Goal: Information Seeking & Learning: Learn about a topic

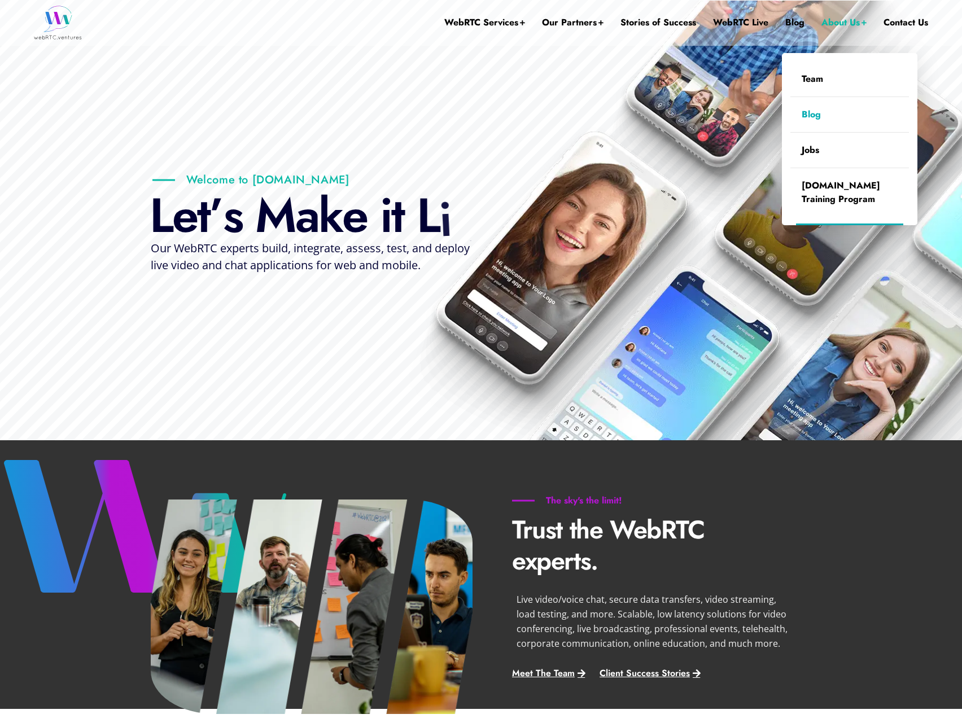
click at [815, 123] on link "Blog" at bounding box center [849, 114] width 119 height 35
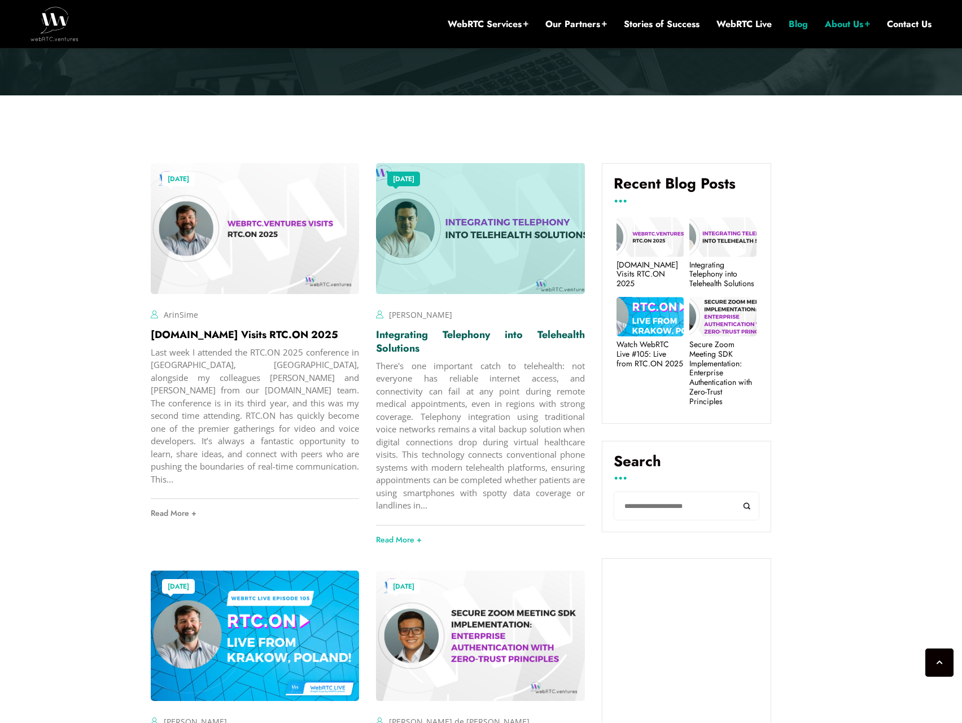
scroll to position [237, 0]
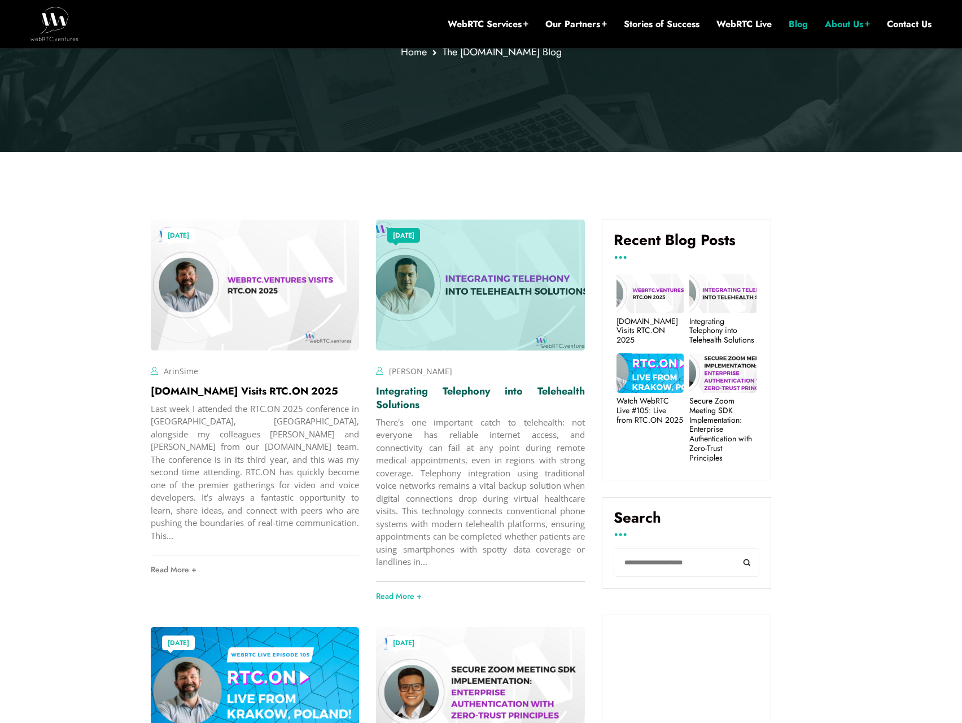
click at [460, 394] on link "Integrating Telephony into Telehealth Solutions" at bounding box center [480, 398] width 209 height 28
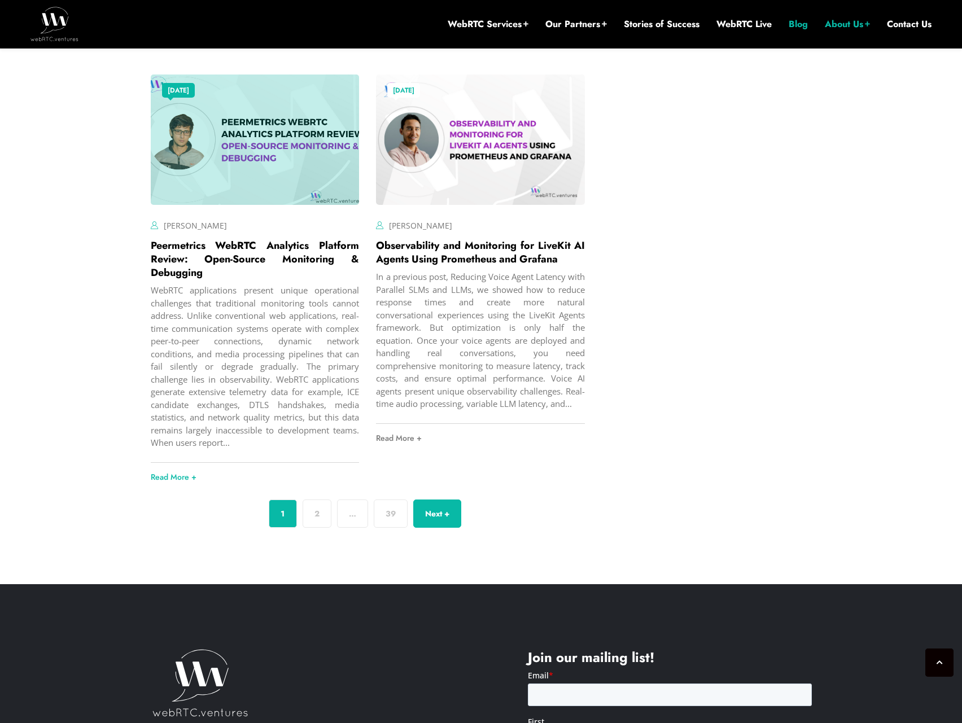
scroll to position [4133, 0]
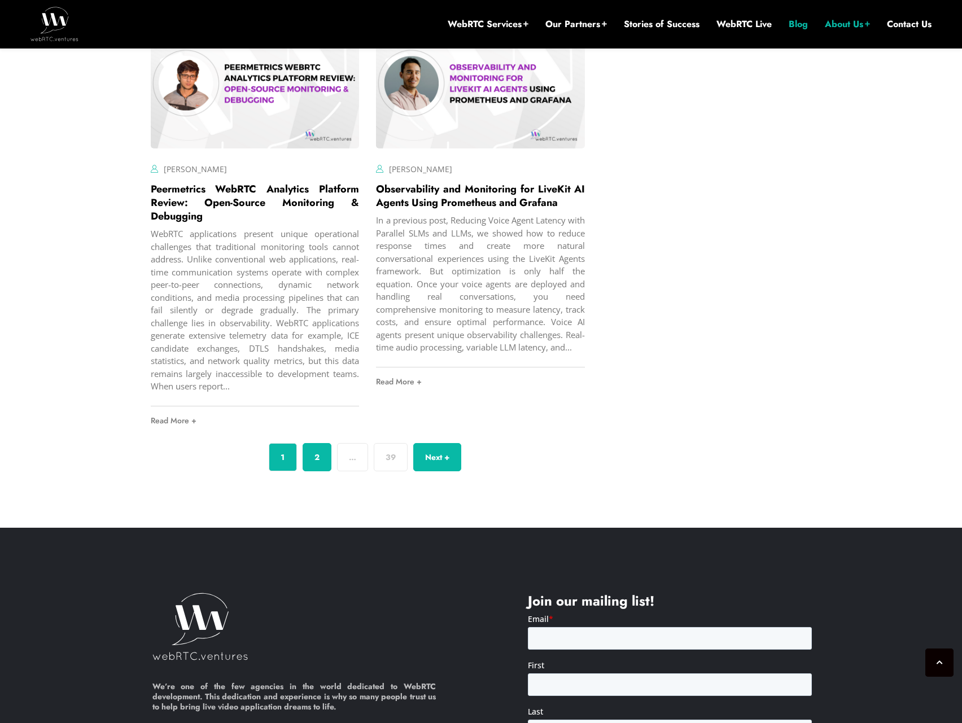
click at [313, 471] on link "2" at bounding box center [317, 457] width 29 height 28
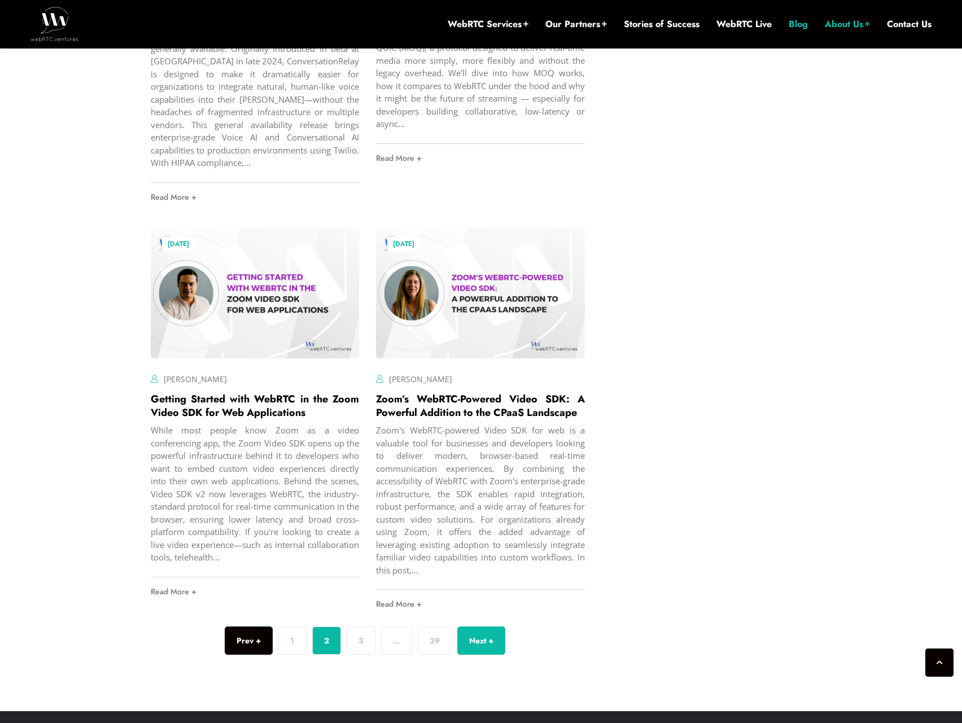
scroll to position [4020, 0]
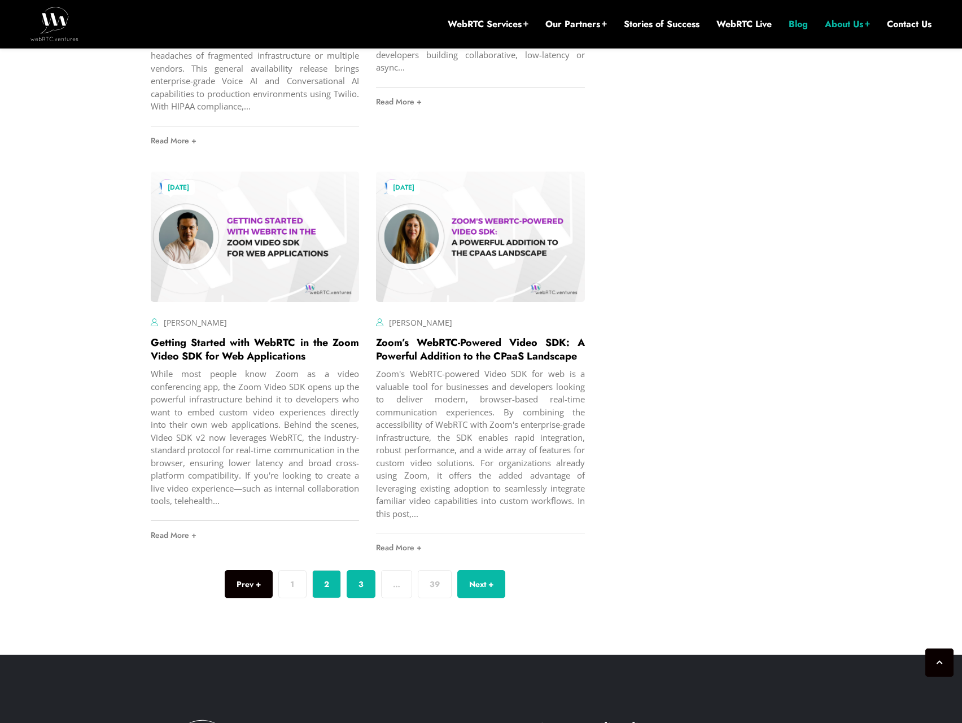
click at [361, 598] on link "3" at bounding box center [361, 584] width 29 height 28
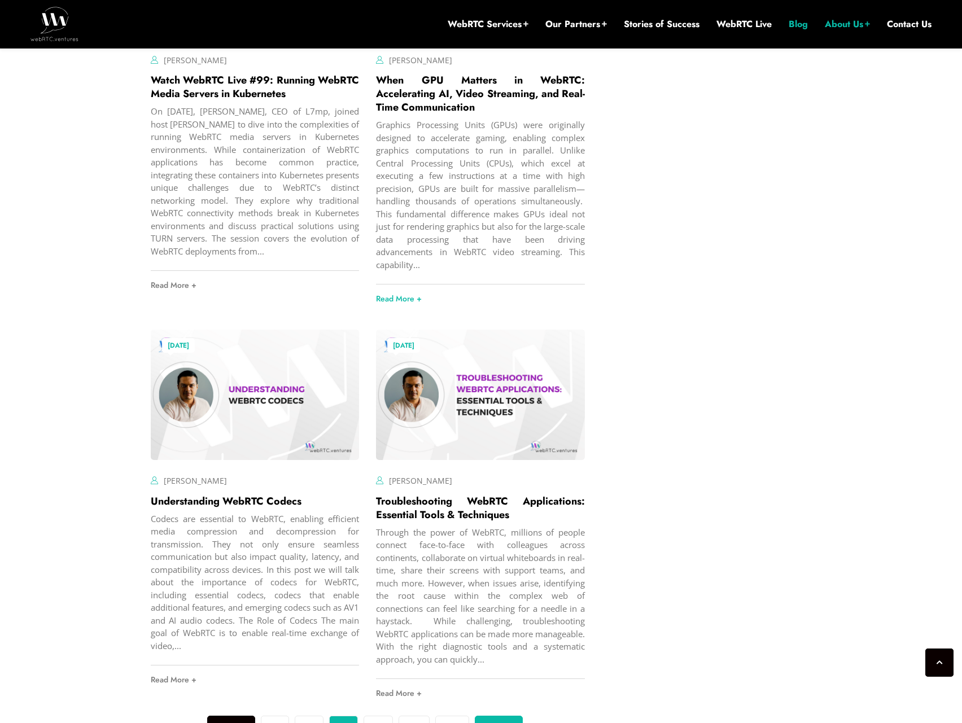
scroll to position [3839, 0]
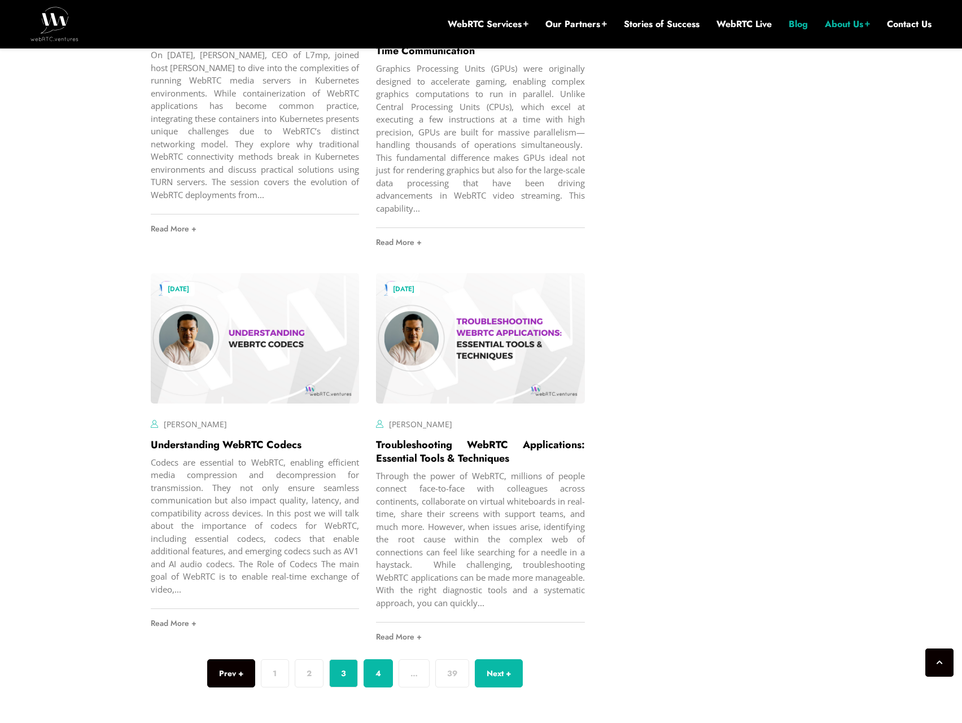
click at [381, 664] on link "4" at bounding box center [378, 673] width 29 height 28
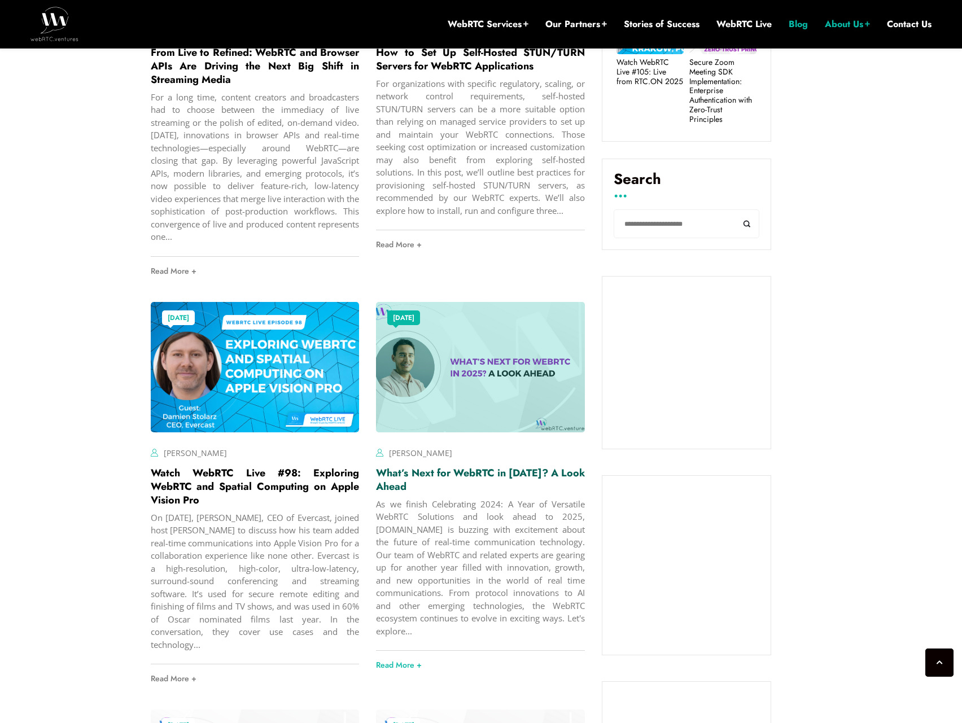
scroll to position [632, 0]
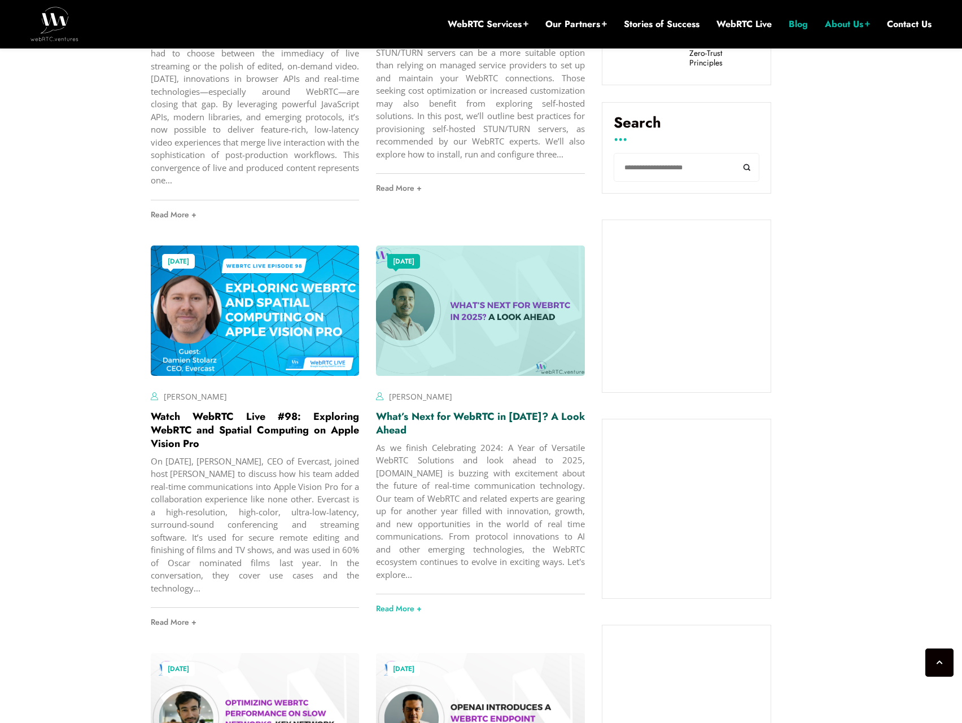
click at [482, 412] on link "What’s Next for WebRTC in 2025? A Look Ahead" at bounding box center [480, 423] width 209 height 28
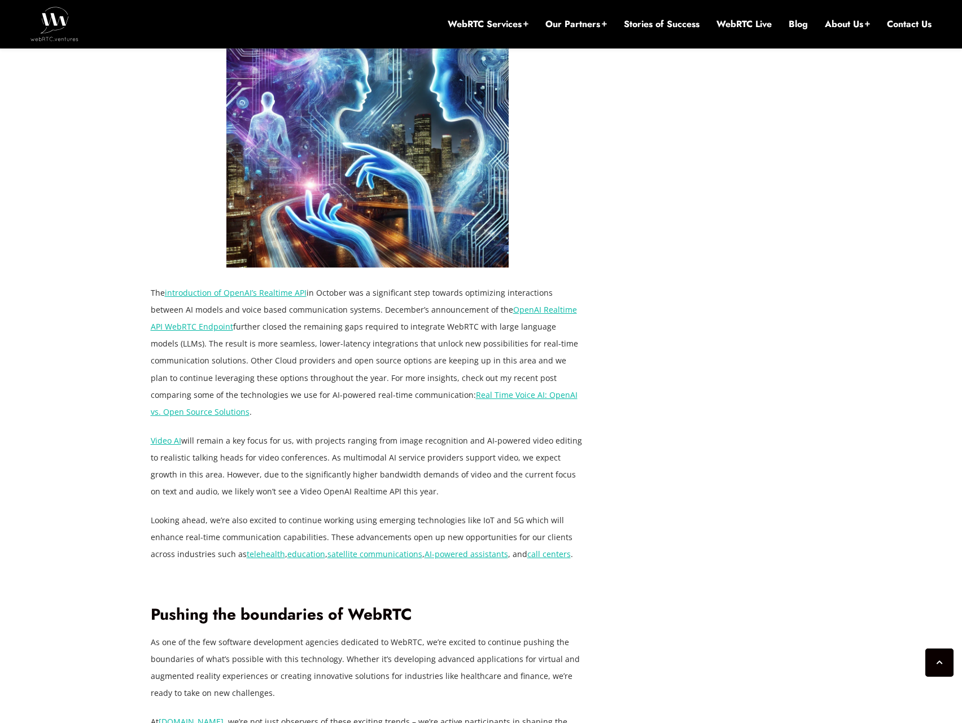
scroll to position [1818, 0]
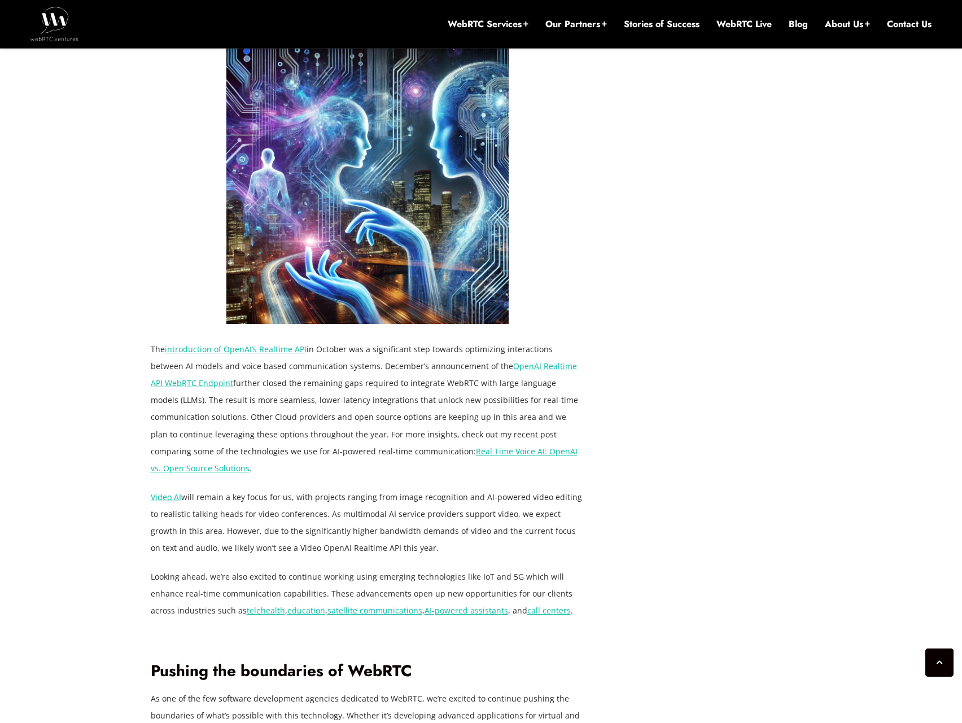
drag, startPoint x: 182, startPoint y: 480, endPoint x: 548, endPoint y: 528, distance: 368.5
click at [548, 528] on p "Video AI will remain a key focus for us, with projects ranging from image recog…" at bounding box center [368, 523] width 435 height 68
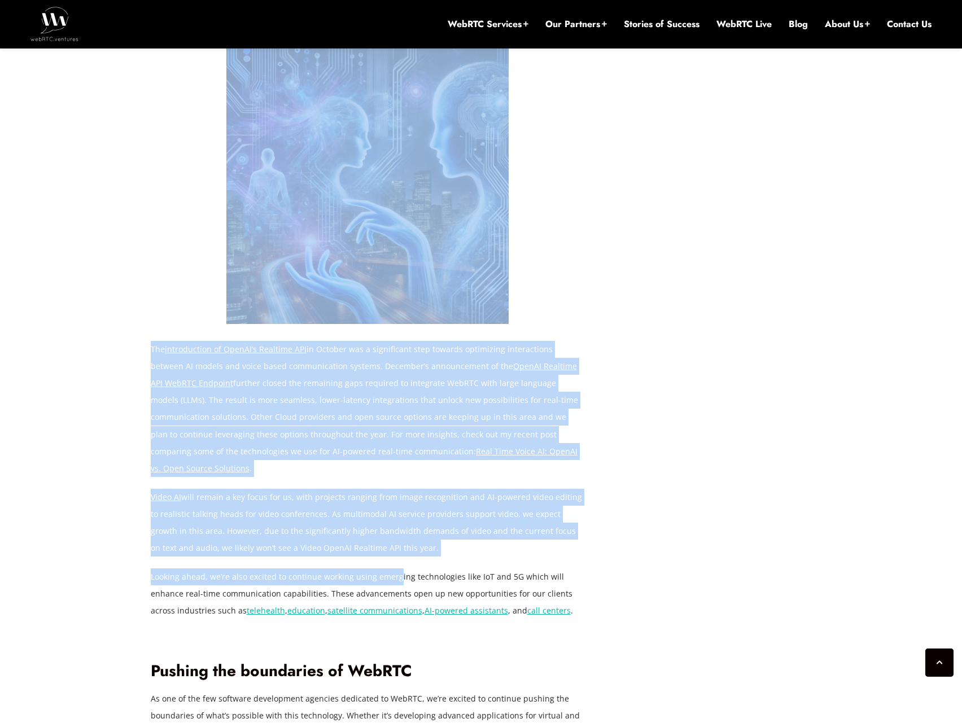
drag, startPoint x: 148, startPoint y: 561, endPoint x: 406, endPoint y: 558, distance: 258.0
click at [406, 558] on div "January 15, 2025 Alberto Gonzalez Comments Off on What’s Next for WebRTC in 202…" at bounding box center [481, 48] width 675 height 2721
drag, startPoint x: 406, startPoint y: 558, endPoint x: 351, endPoint y: 539, distance: 58.0
click at [351, 539] on p "Video AI will remain a key focus for us, with projects ranging from image recog…" at bounding box center [368, 523] width 435 height 68
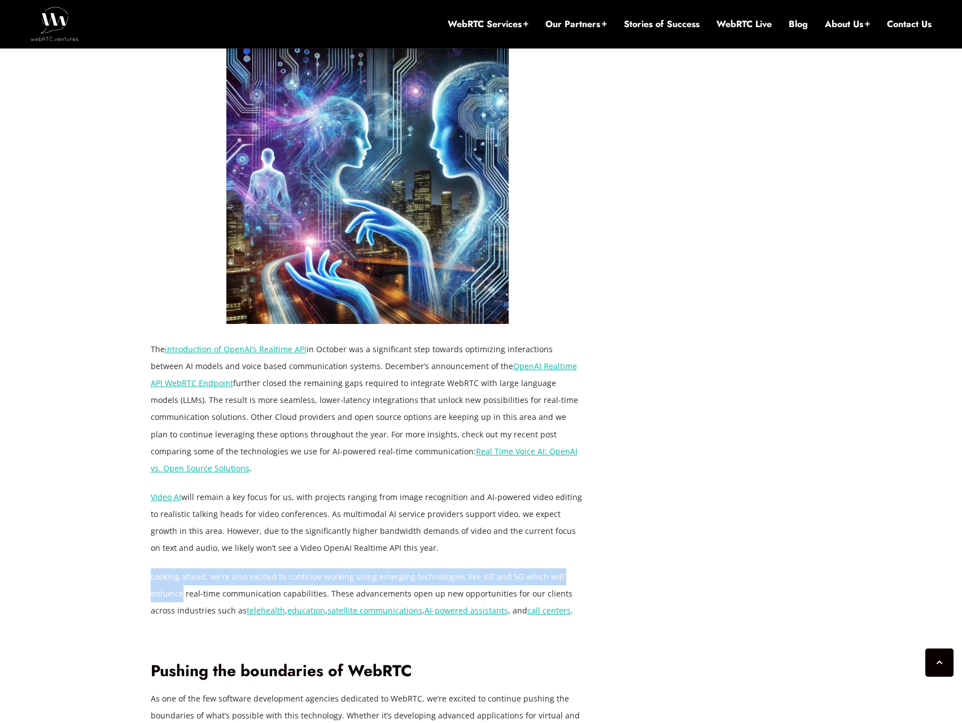
drag, startPoint x: 151, startPoint y: 557, endPoint x: 600, endPoint y: 554, distance: 449.4
click at [600, 554] on div "January 15, 2025 Alberto Gonzalez Comments Off on What’s Next for WebRTC in 202…" at bounding box center [377, 48] width 452 height 2721
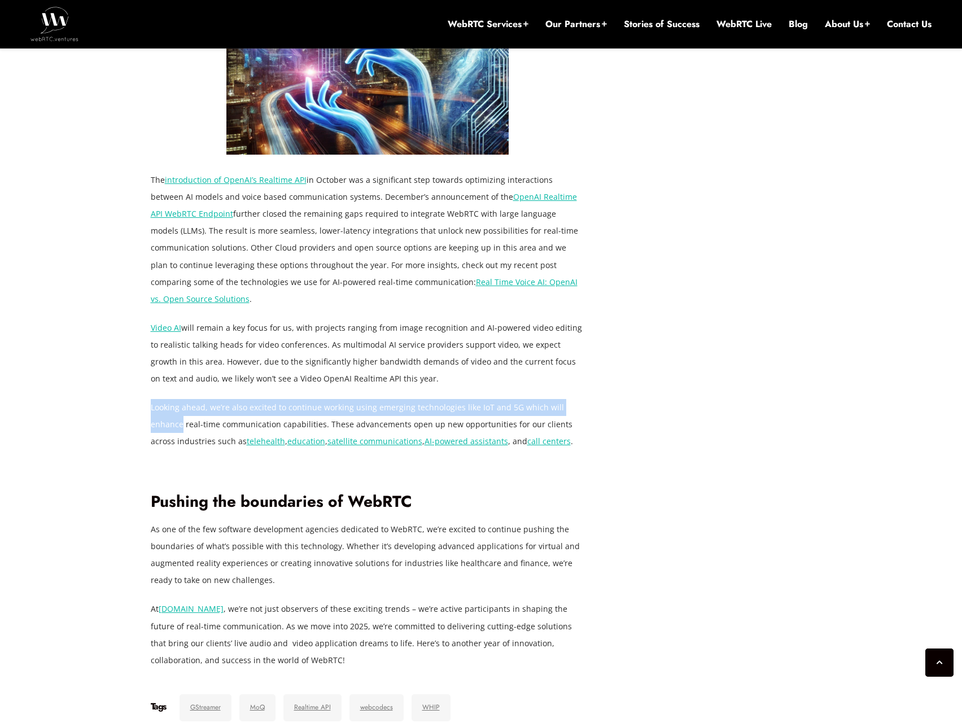
scroll to position [2044, 0]
